Goal: Find contact information: Find contact information

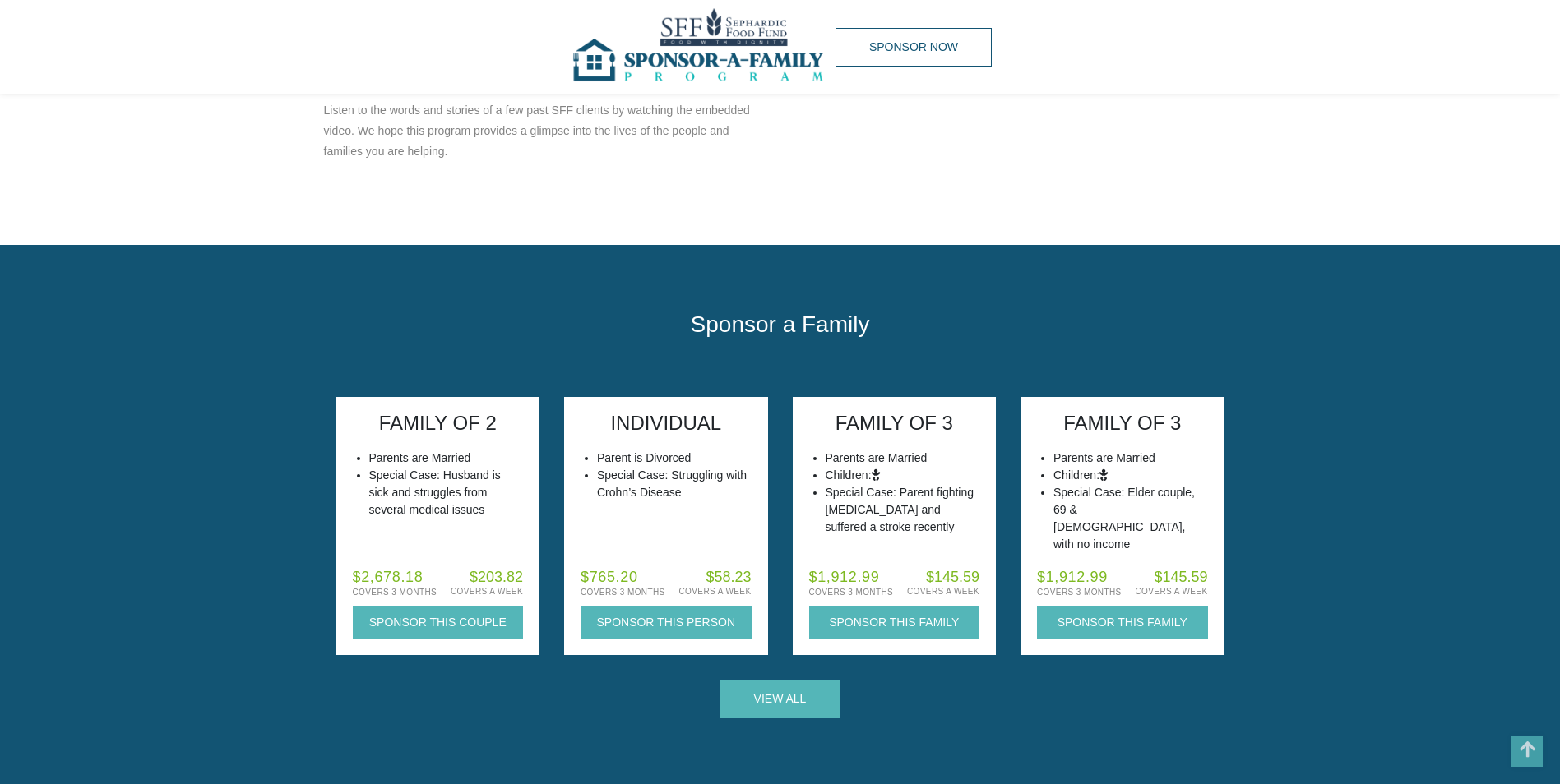
scroll to position [1105, 0]
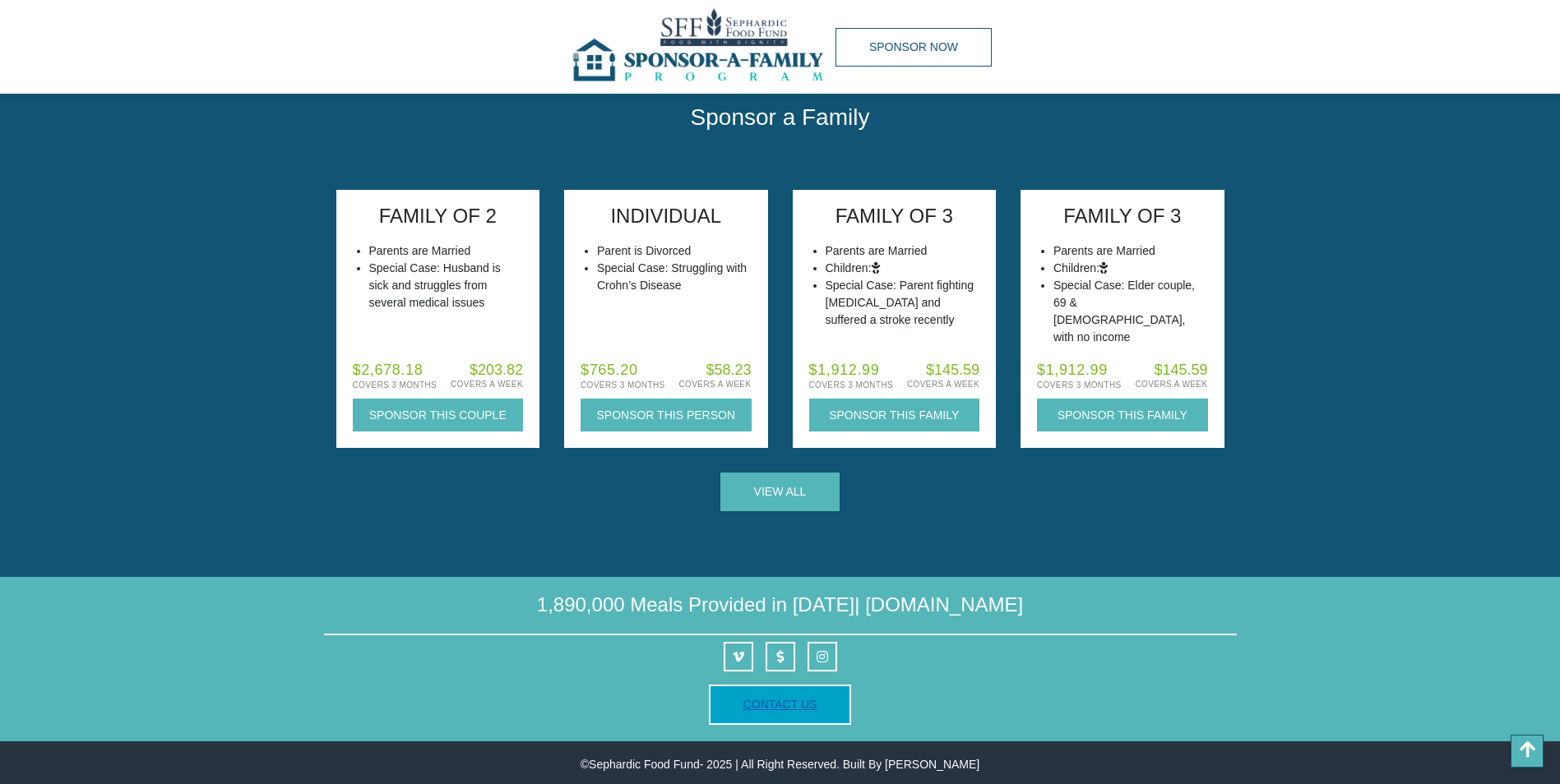
click at [807, 711] on link "Contact Us" at bounding box center [780, 704] width 74 height 13
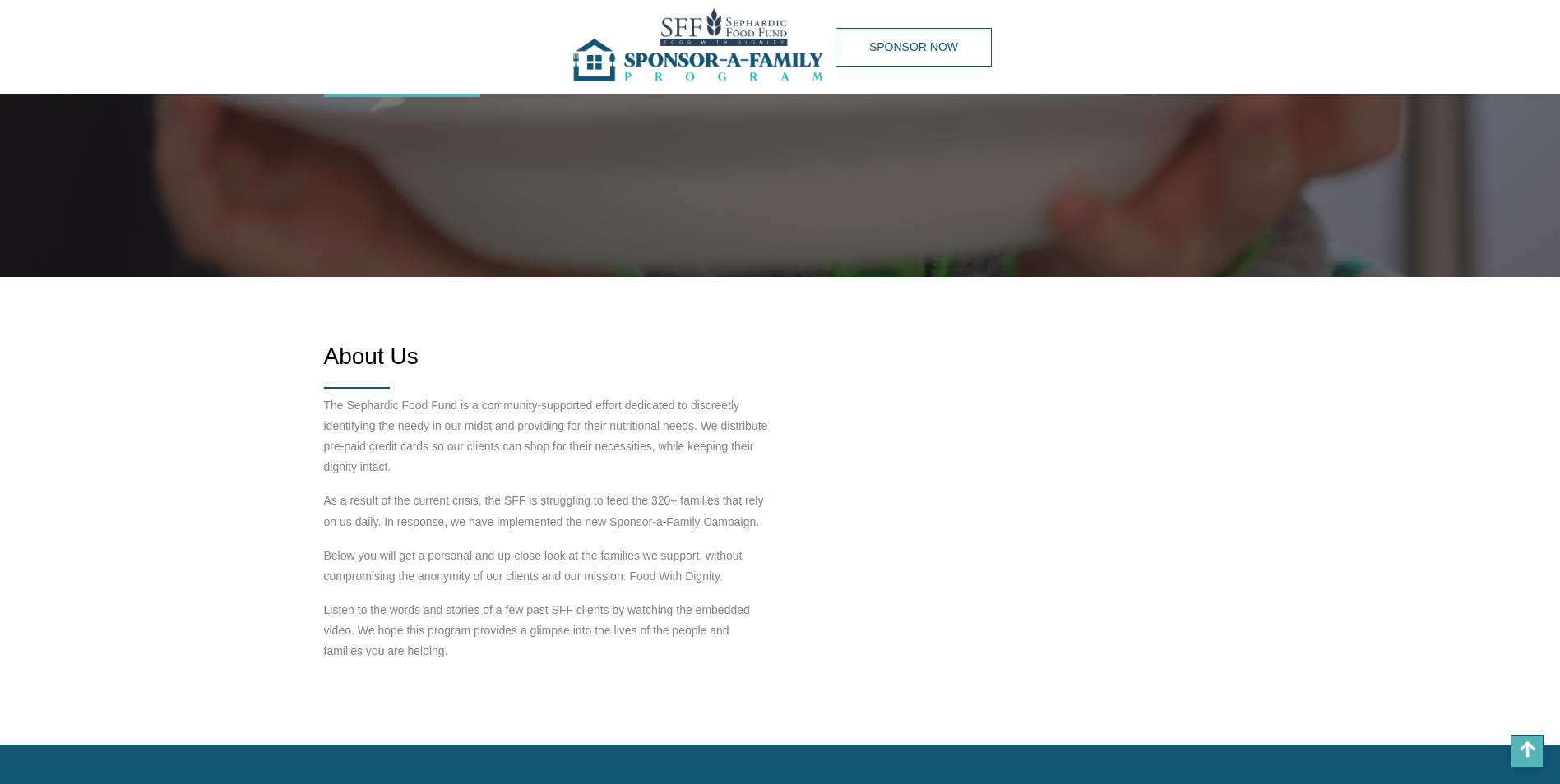
scroll to position [0, 0]
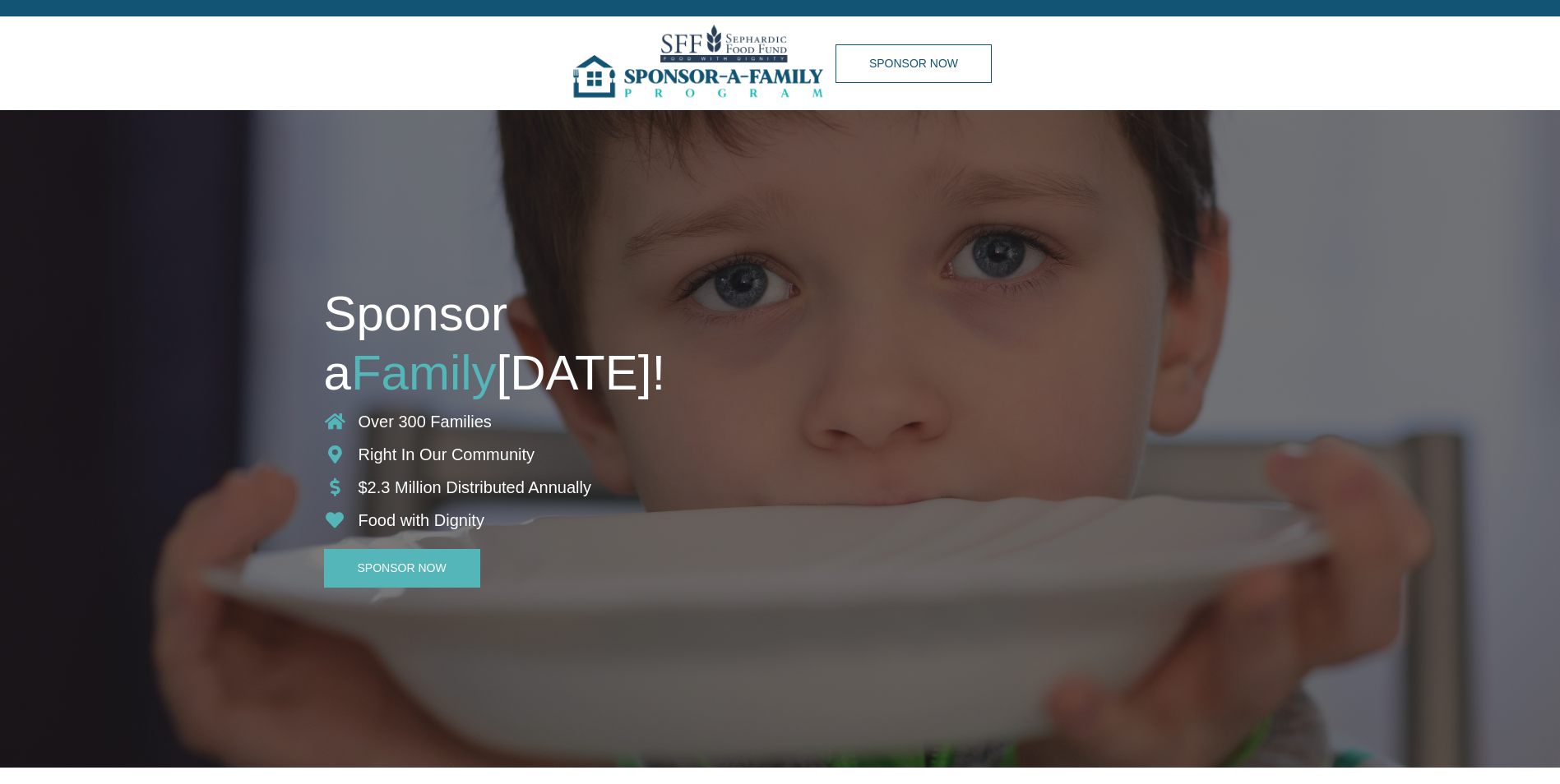
click at [705, 71] on img at bounding box center [702, 62] width 267 height 93
click at [688, 68] on img at bounding box center [702, 62] width 267 height 93
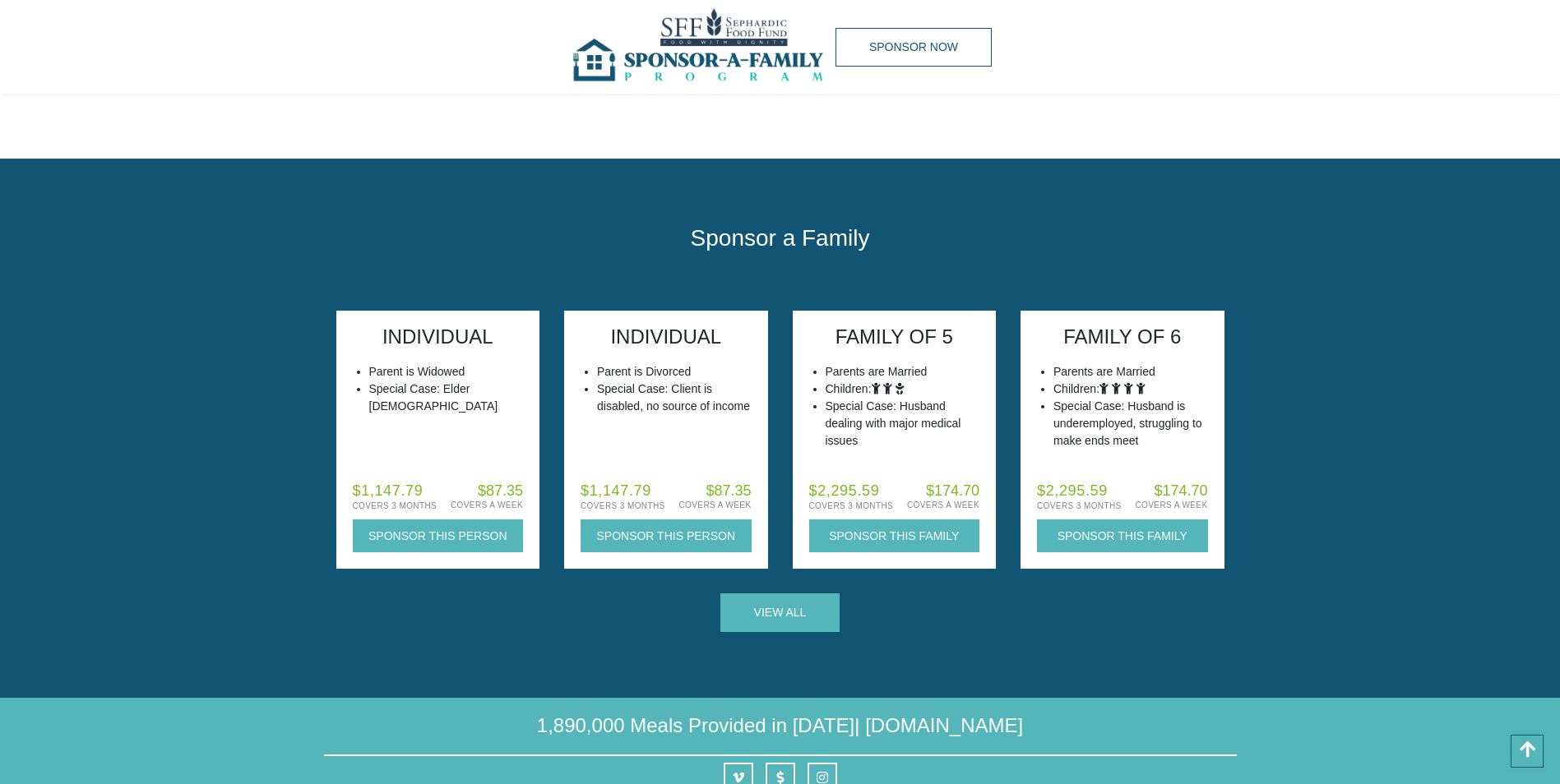
scroll to position [1105, 0]
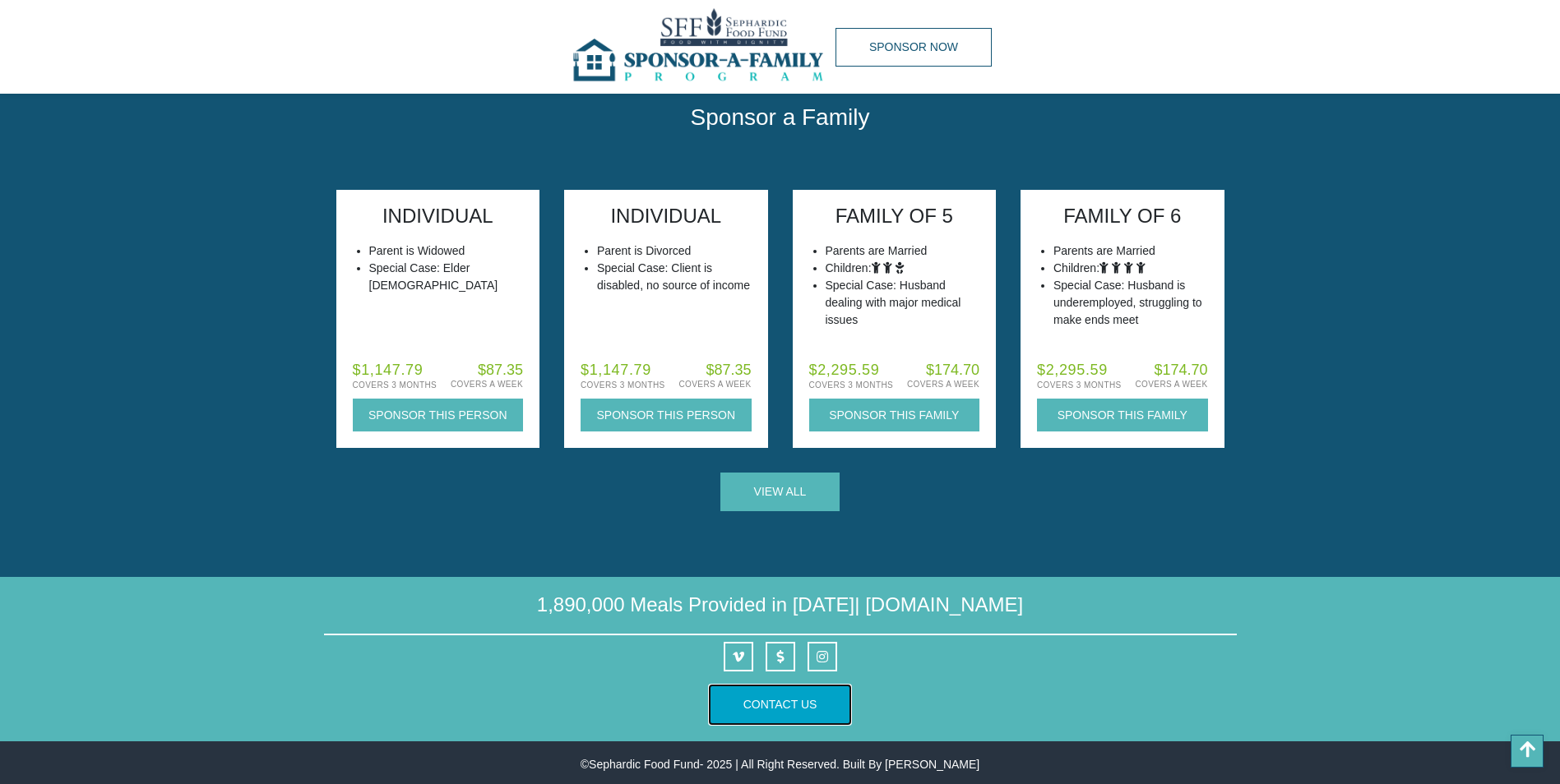
click at [795, 714] on button "Contact Us" at bounding box center [780, 704] width 143 height 40
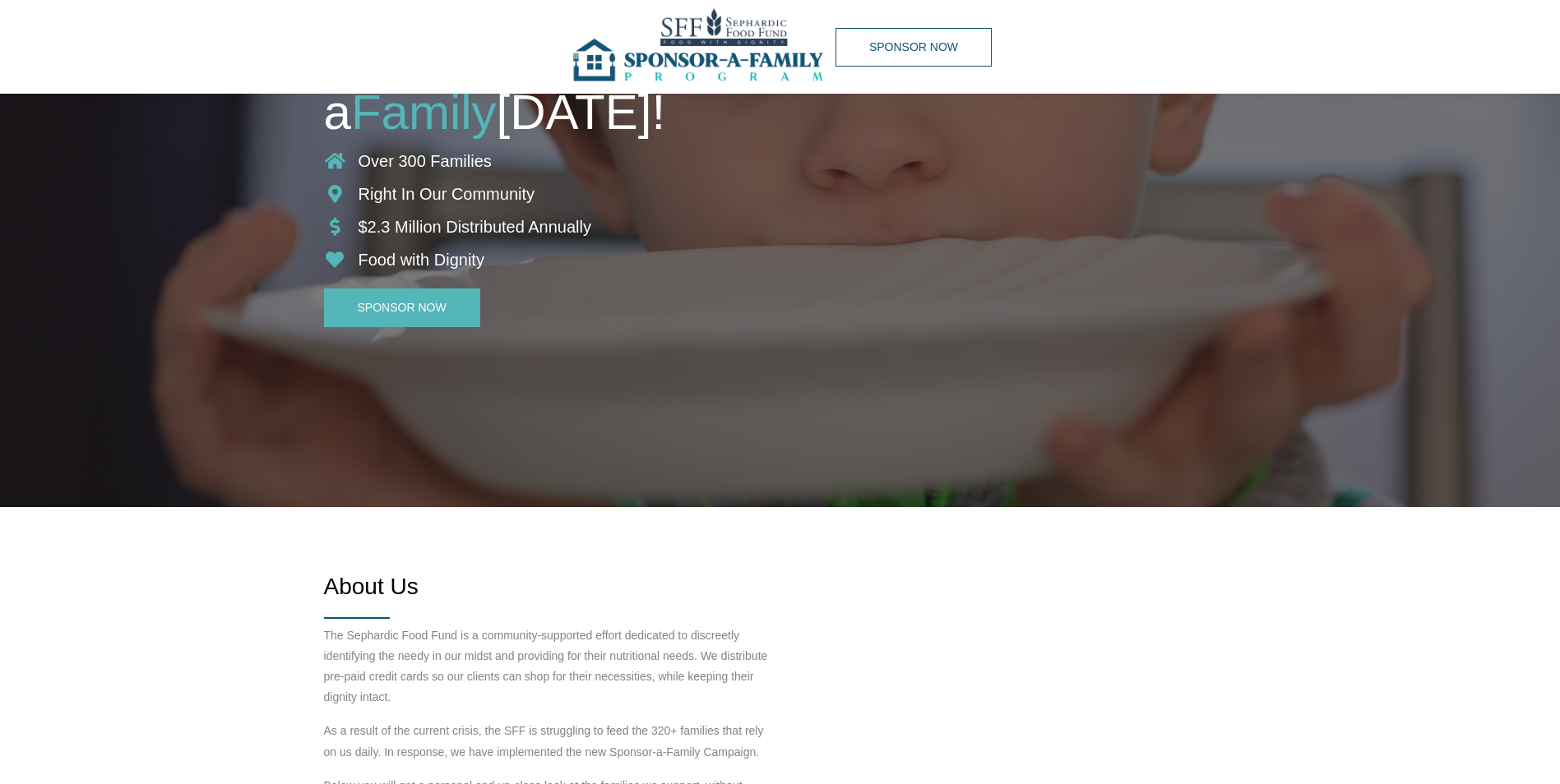
scroll to position [246, 0]
